Goal: Task Accomplishment & Management: Manage account settings

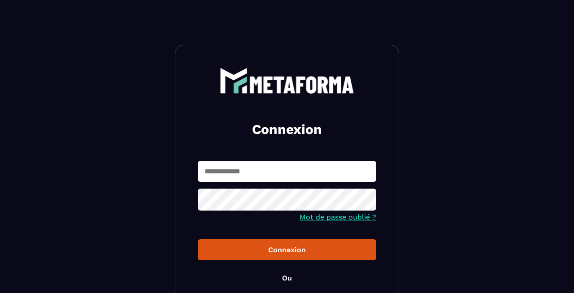
type input "**********"
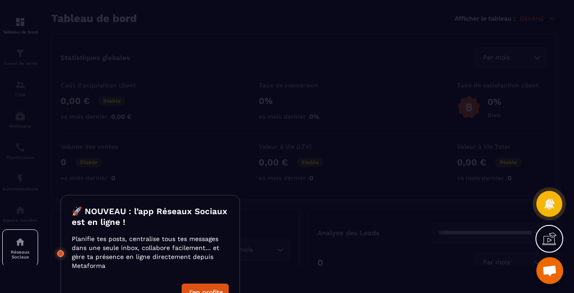
scroll to position [46, 0]
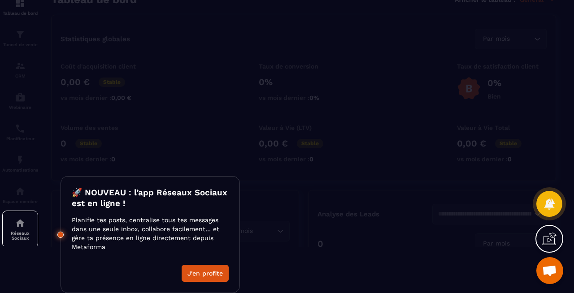
click at [354, 175] on div at bounding box center [287, 146] width 574 height 293
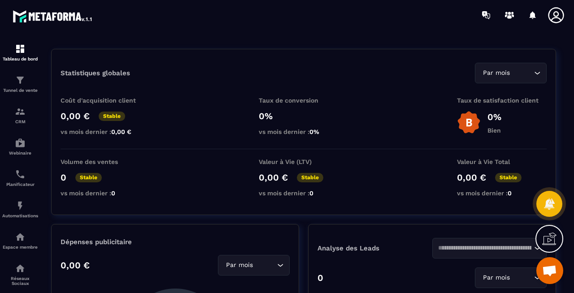
scroll to position [13, 0]
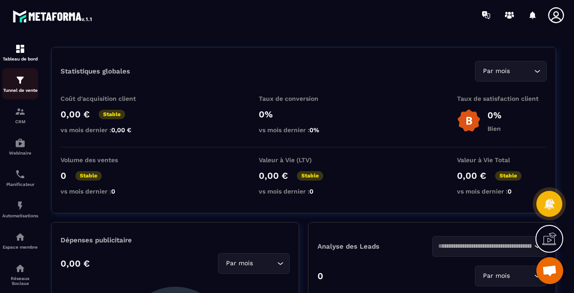
click at [21, 82] on img at bounding box center [20, 80] width 11 height 11
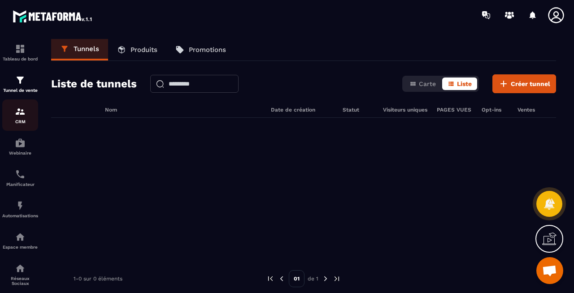
click at [18, 109] on img at bounding box center [20, 111] width 11 height 11
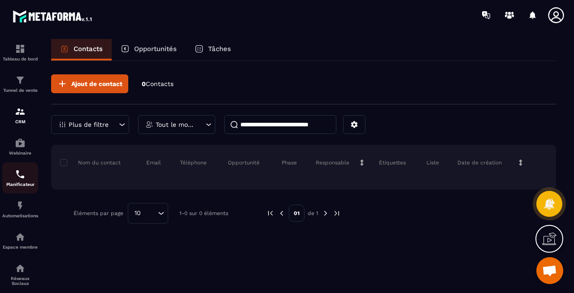
click at [15, 187] on p "Planificateur" at bounding box center [20, 184] width 36 height 5
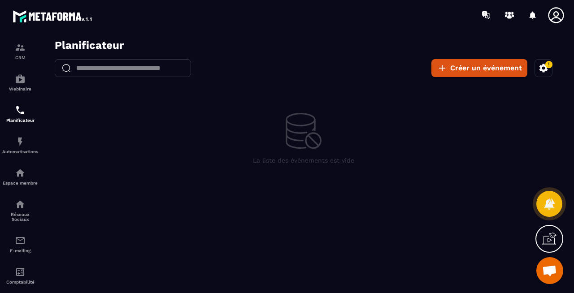
scroll to position [65, 0]
click at [15, 185] on p "Espace membre" at bounding box center [20, 182] width 36 height 5
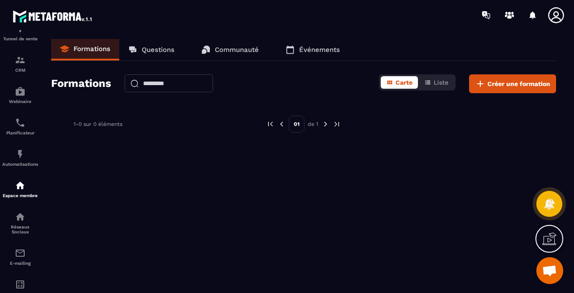
scroll to position [114, 0]
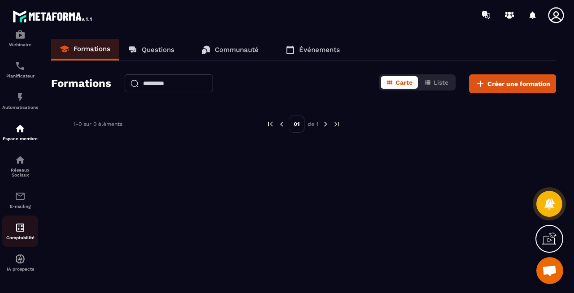
click at [18, 232] on img at bounding box center [20, 228] width 11 height 11
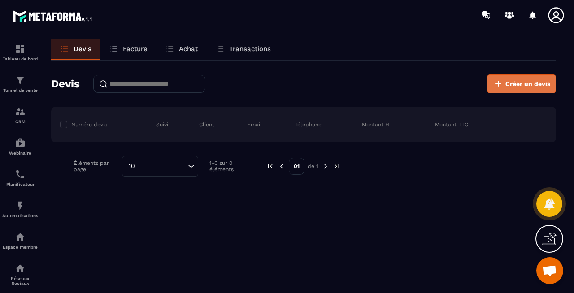
click at [503, 86] on icon at bounding box center [498, 84] width 11 height 11
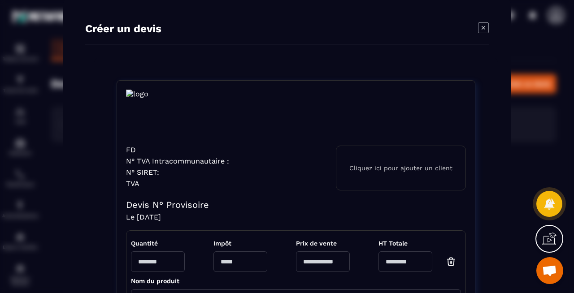
click at [137, 185] on p "TVA" at bounding box center [177, 183] width 103 height 9
click at [145, 171] on p "N° SIRET:" at bounding box center [177, 172] width 103 height 9
click at [484, 26] on icon "Modal window" at bounding box center [483, 27] width 11 height 11
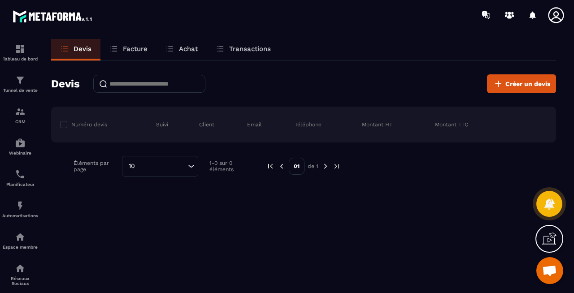
click at [551, 16] on icon at bounding box center [556, 15] width 18 height 18
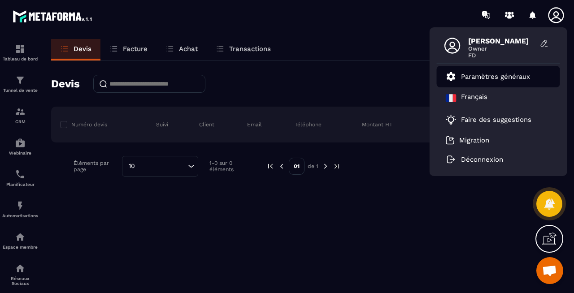
click at [486, 76] on p "Paramètres généraux" at bounding box center [495, 77] width 69 height 8
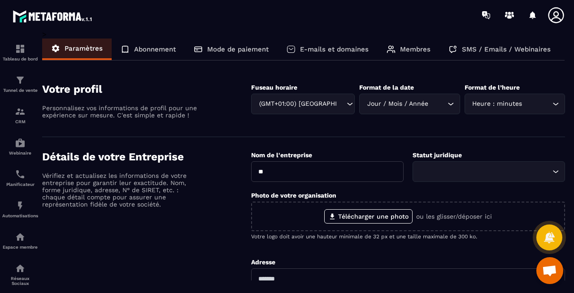
click at [159, 48] on p "Abonnement" at bounding box center [155, 49] width 42 height 8
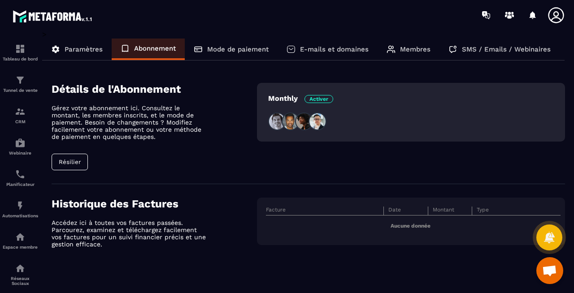
click at [201, 55] on div "Mode de paiement" at bounding box center [231, 50] width 93 height 22
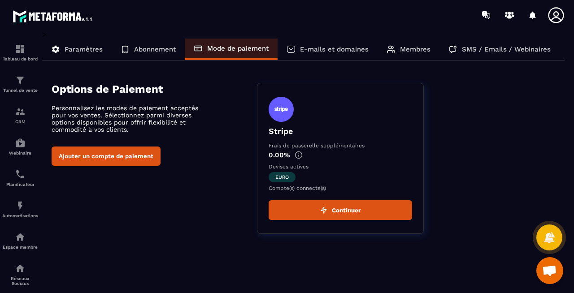
click at [149, 48] on p "Abonnement" at bounding box center [155, 49] width 42 height 8
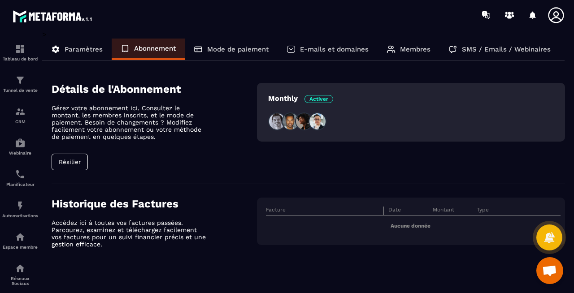
click at [84, 162] on button "Résilier" at bounding box center [70, 162] width 36 height 17
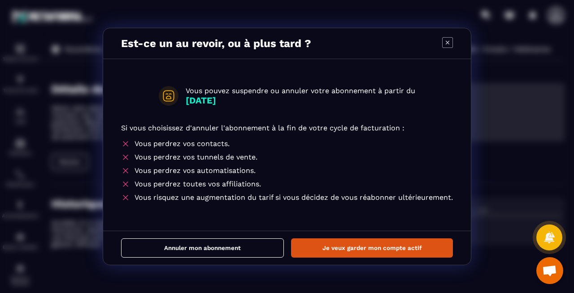
click at [445, 44] on icon "Modal window" at bounding box center [447, 42] width 11 height 11
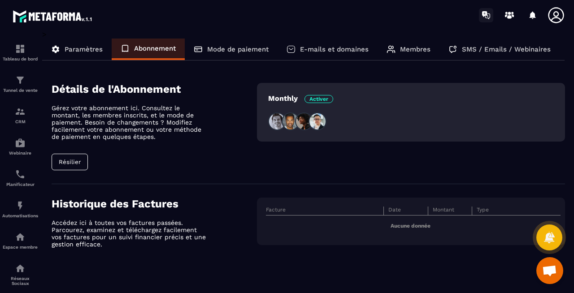
click at [488, 14] on icon at bounding box center [486, 15] width 14 height 14
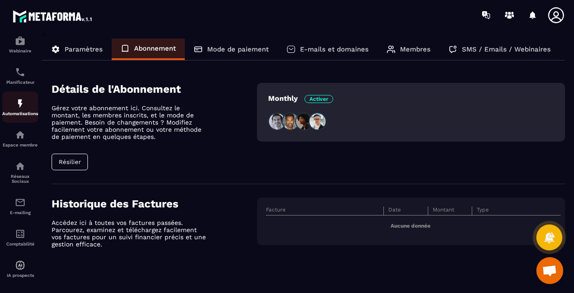
scroll to position [114, 0]
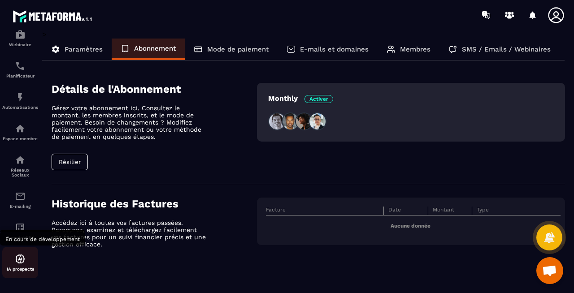
click at [15, 263] on img at bounding box center [20, 259] width 11 height 11
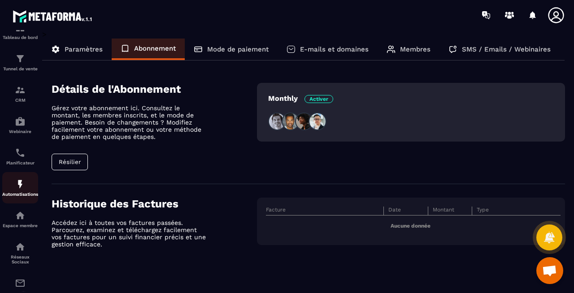
scroll to position [0, 0]
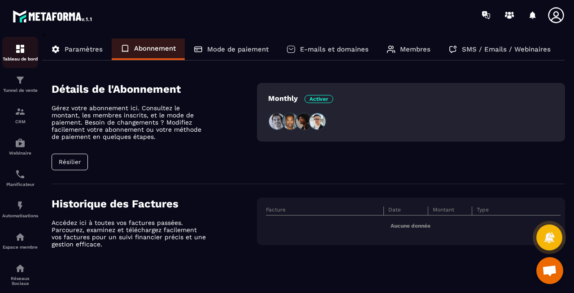
click at [21, 43] on link "Tableau de bord" at bounding box center [20, 52] width 36 height 31
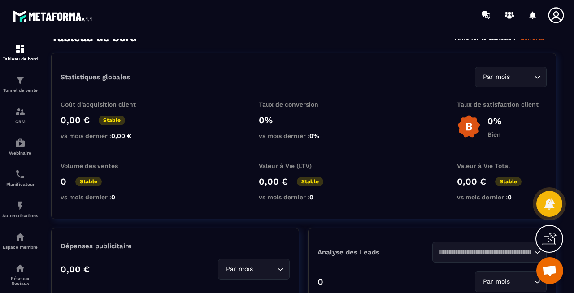
scroll to position [8, 0]
click at [14, 79] on div "Tunnel de vente" at bounding box center [20, 84] width 36 height 18
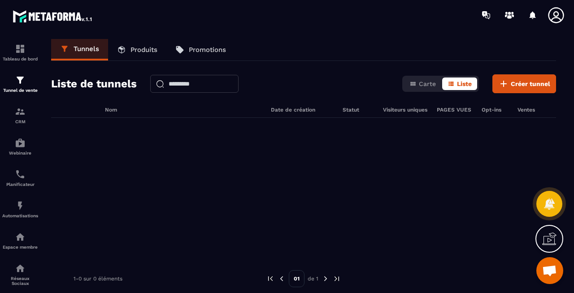
click at [153, 52] on p "Produits" at bounding box center [144, 50] width 27 height 8
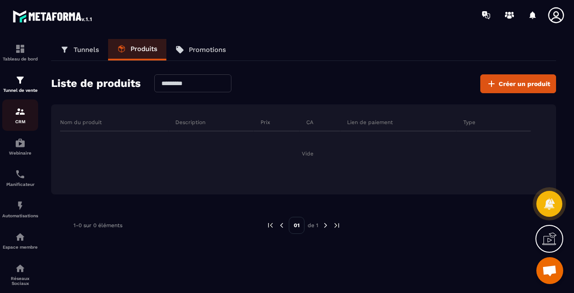
click at [18, 122] on p "CRM" at bounding box center [20, 121] width 36 height 5
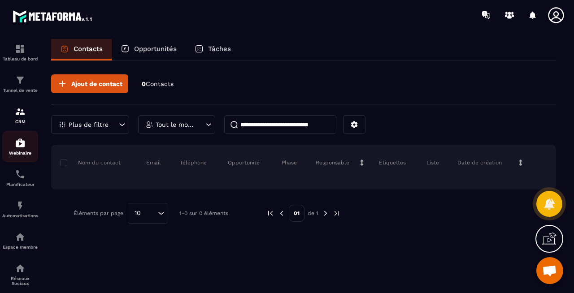
click at [19, 148] on img at bounding box center [20, 143] width 11 height 11
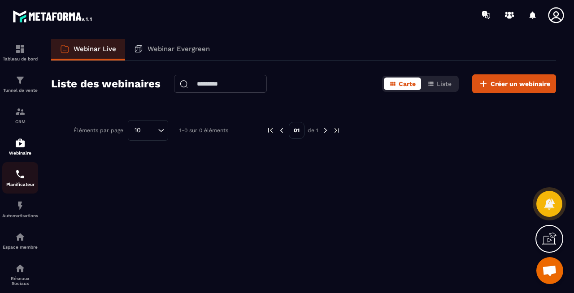
click at [20, 179] on img at bounding box center [20, 174] width 11 height 11
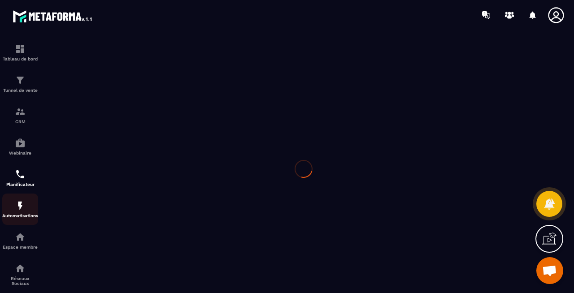
click at [21, 216] on p "Automatisations" at bounding box center [20, 216] width 36 height 5
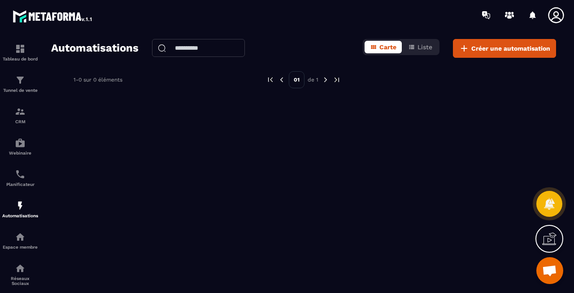
click at [562, 14] on icon at bounding box center [556, 15] width 18 height 18
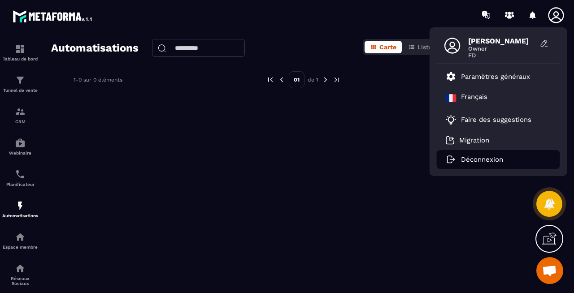
click at [468, 156] on p "Déconnexion" at bounding box center [482, 160] width 42 height 8
